Goal: Task Accomplishment & Management: Use online tool/utility

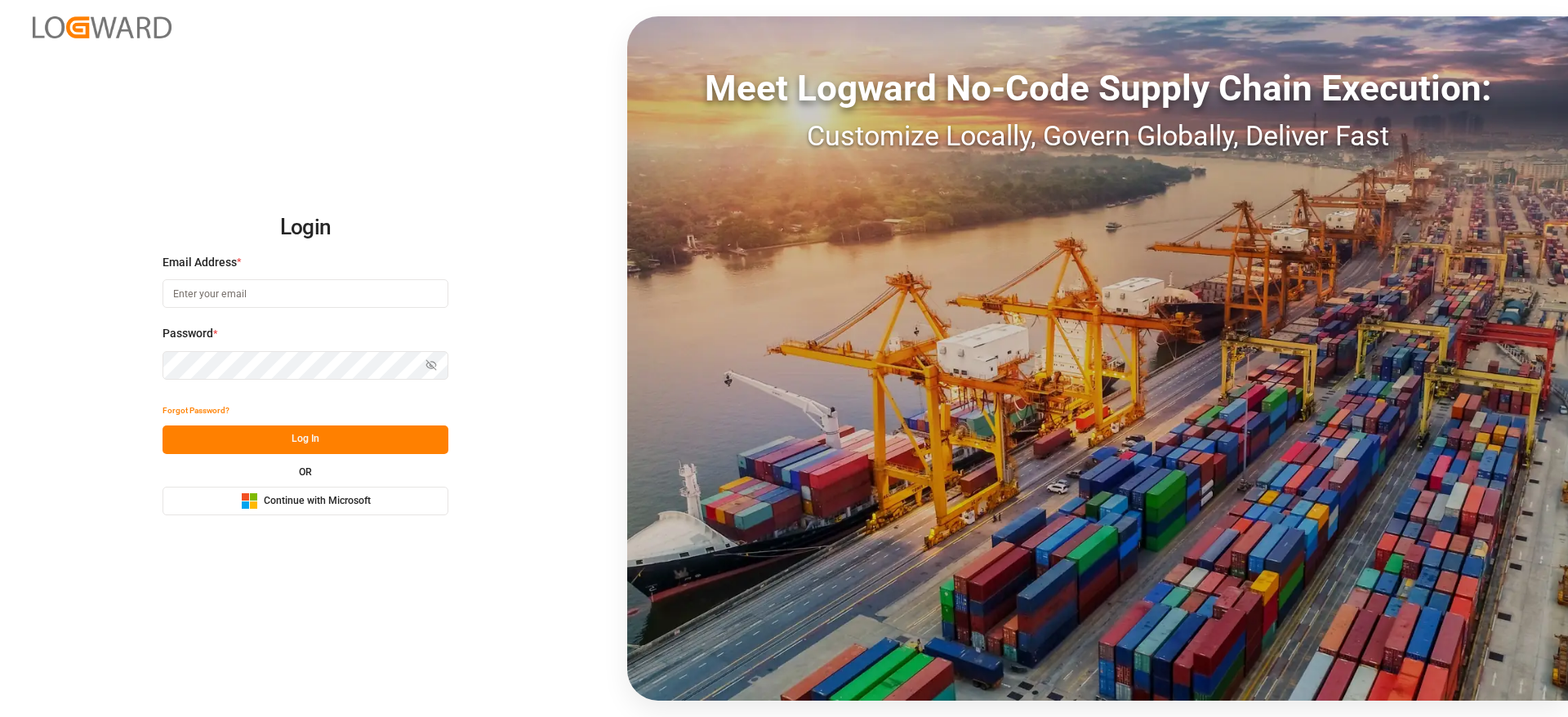
click at [320, 510] on button "Microsoft Logo Continue with Microsoft" at bounding box center [305, 501] width 286 height 28
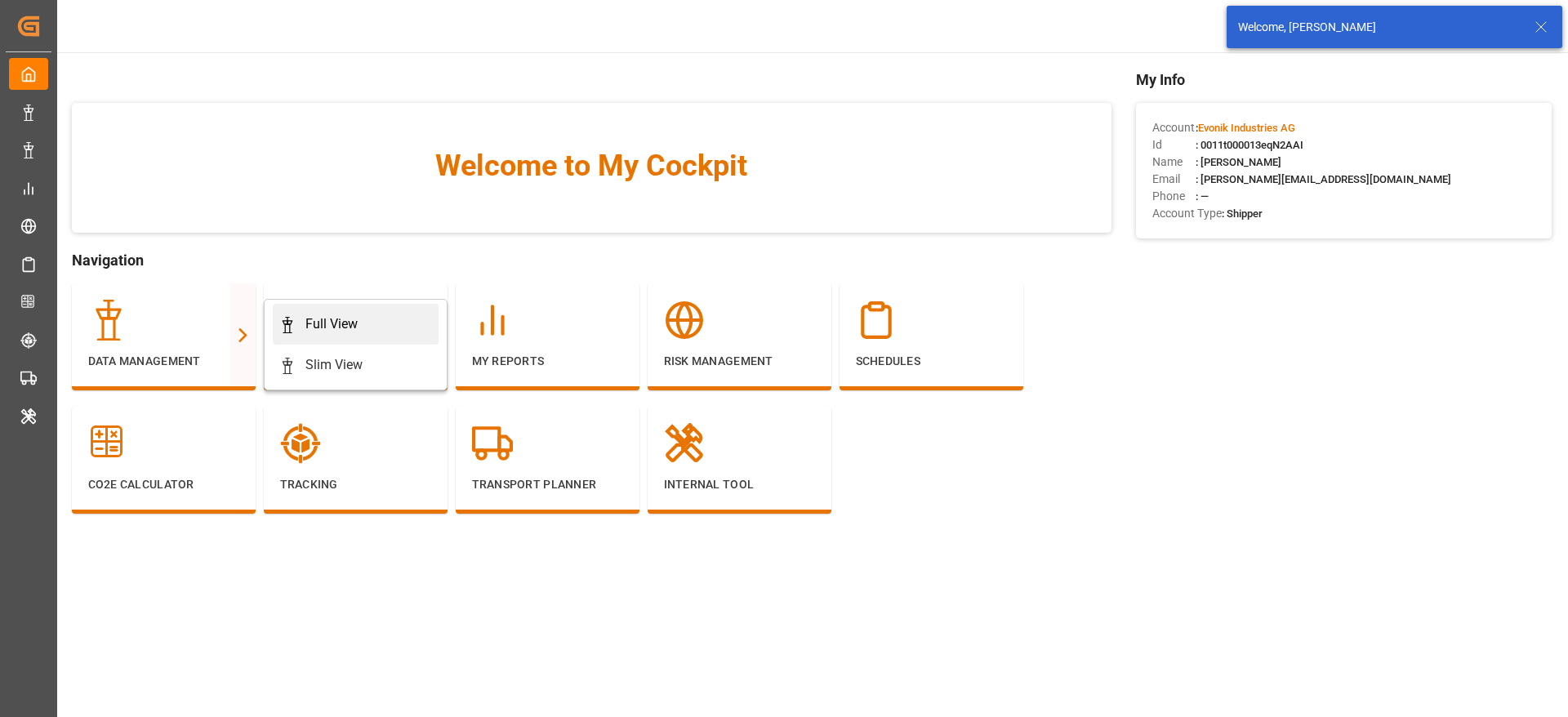
click at [353, 309] on link "Full View" at bounding box center [355, 324] width 166 height 41
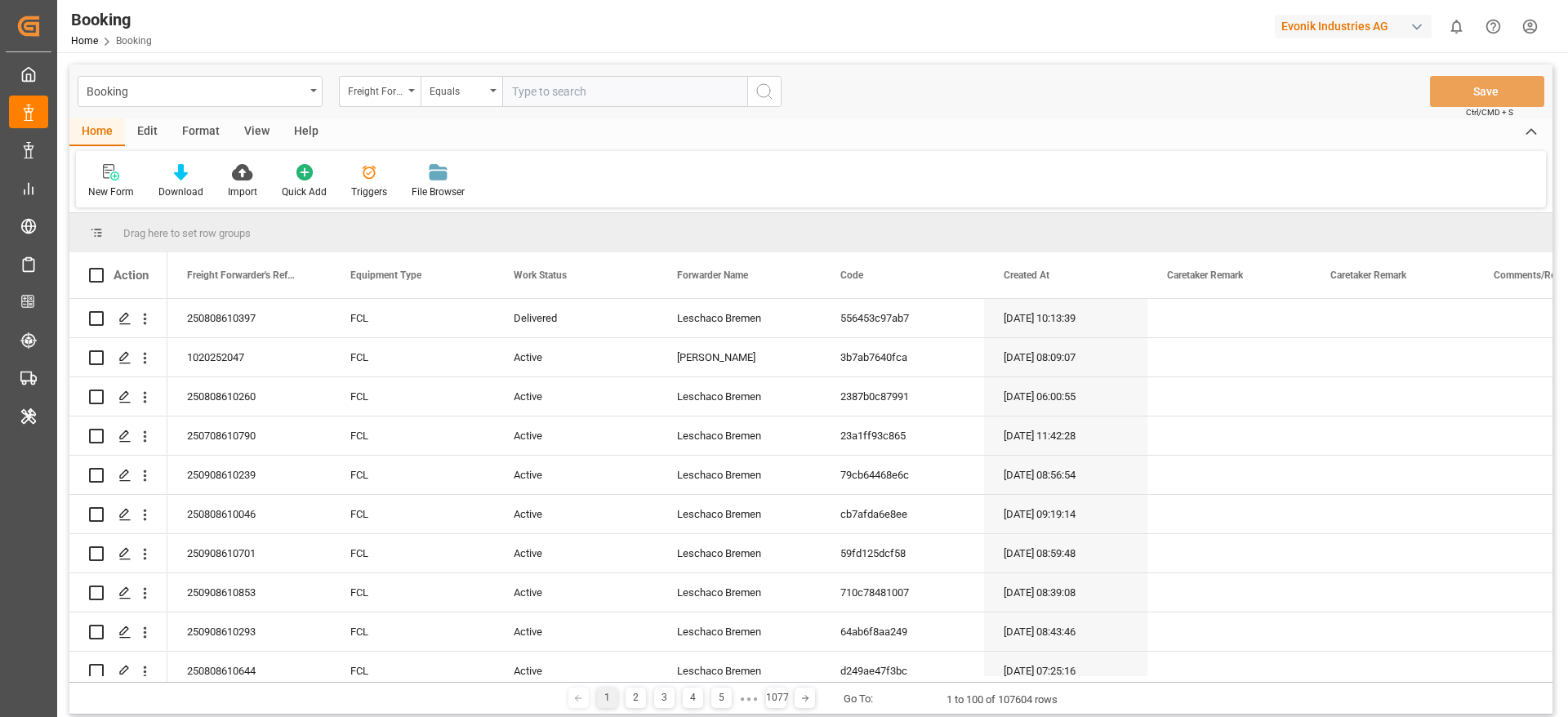
click at [194, 128] on div "Format" at bounding box center [201, 132] width 62 height 28
click at [97, 179] on div at bounding box center [112, 172] width 48 height 17
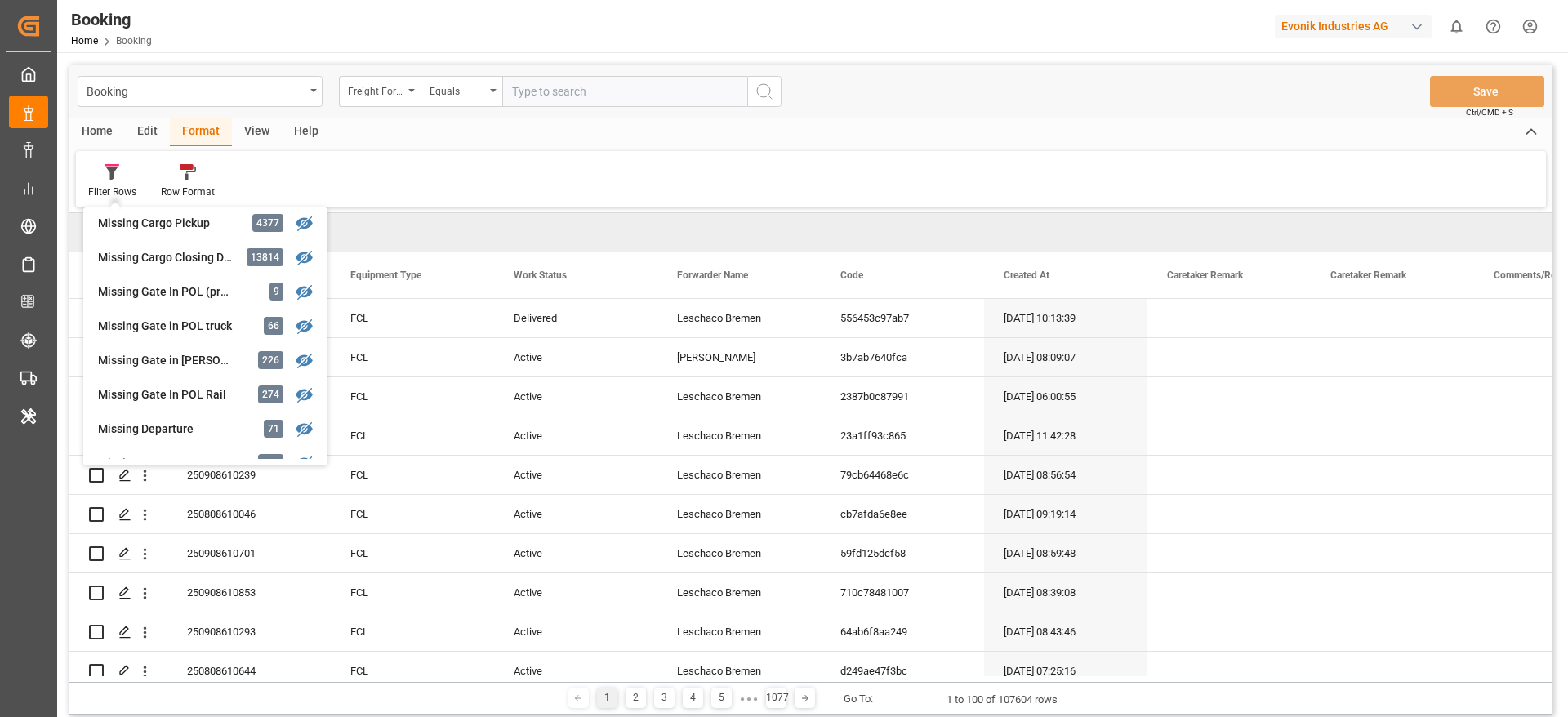
scroll to position [122, 0]
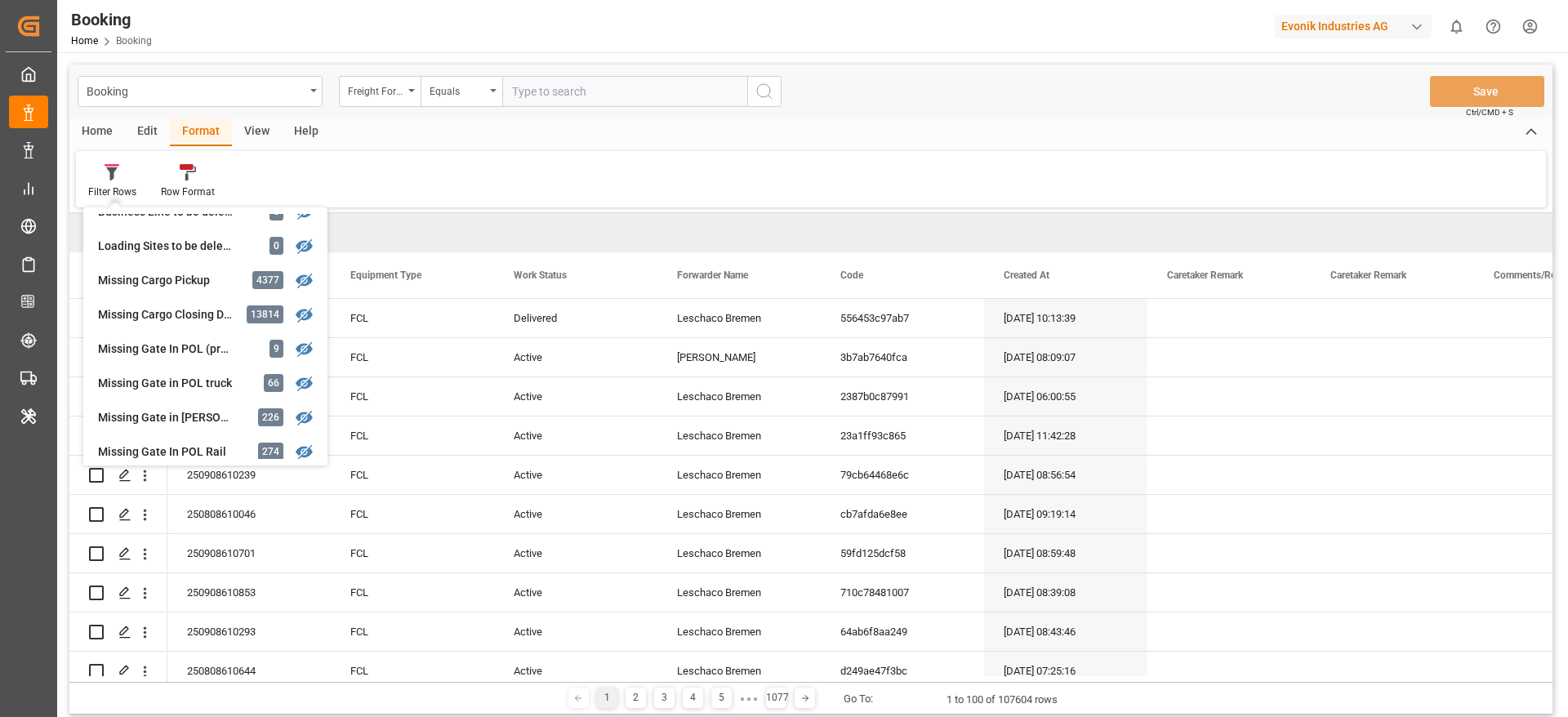
click at [1297, 23] on div "Evonik Industries AG" at bounding box center [1354, 26] width 157 height 23
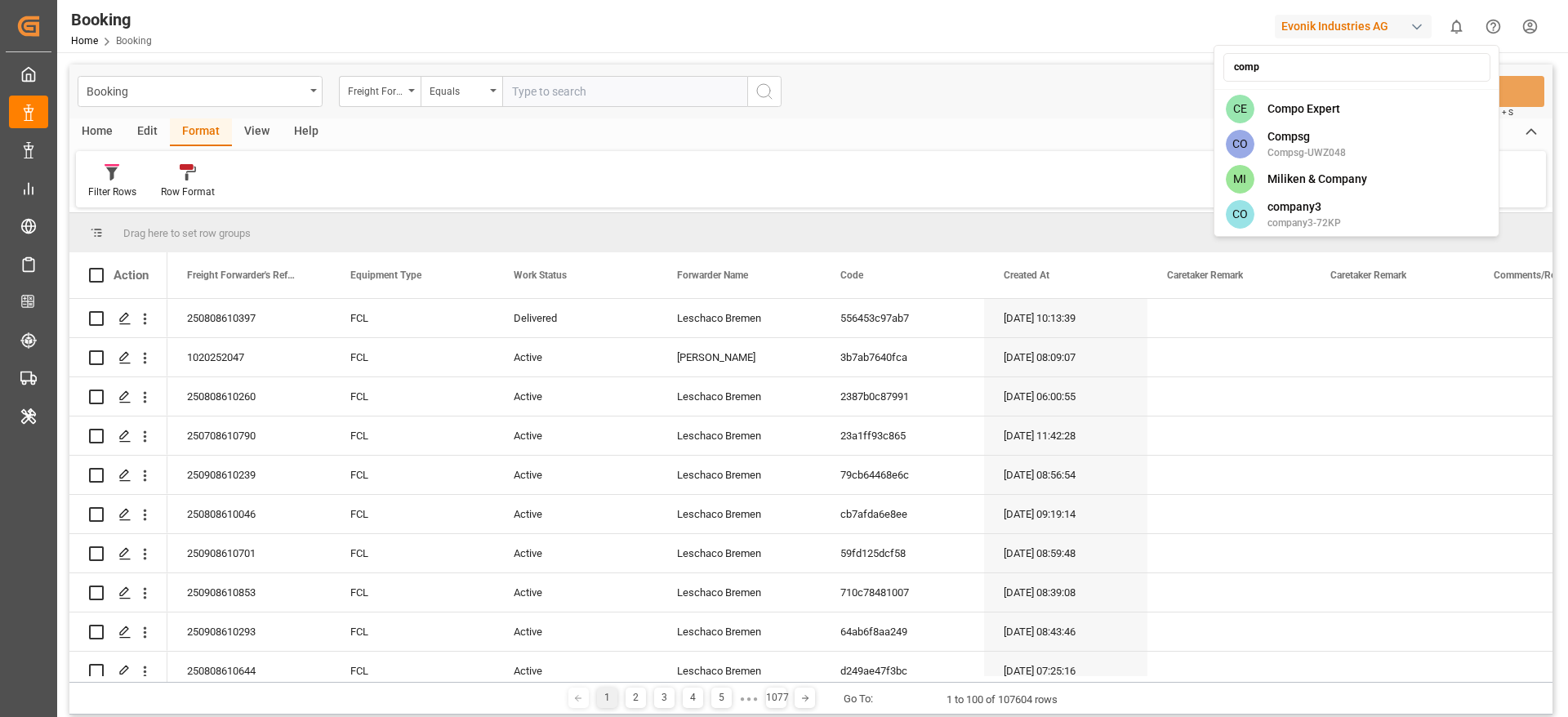
type input "compo"
click at [1322, 108] on span "Compo Expert" at bounding box center [1303, 110] width 73 height 17
